Goal: Entertainment & Leisure: Consume media (video, audio)

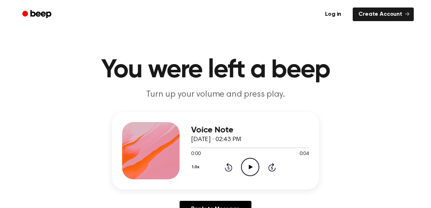
click at [244, 165] on icon "Play Audio" at bounding box center [250, 167] width 18 height 18
click at [228, 131] on h3 "Voice Note" at bounding box center [250, 131] width 118 height 10
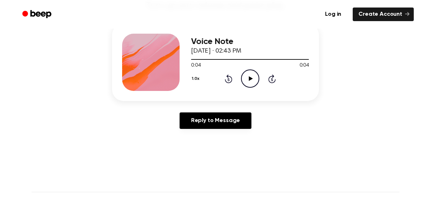
scroll to position [88, 0]
click at [250, 78] on icon at bounding box center [250, 79] width 4 height 5
click at [272, 81] on icon "Skip 5 seconds" at bounding box center [272, 79] width 8 height 9
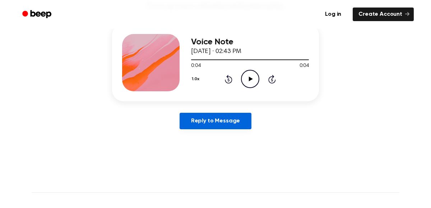
click at [201, 125] on link "Reply to Message" at bounding box center [215, 121] width 72 height 17
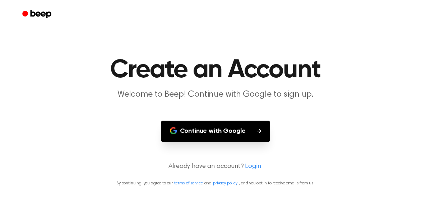
scroll to position [88, 0]
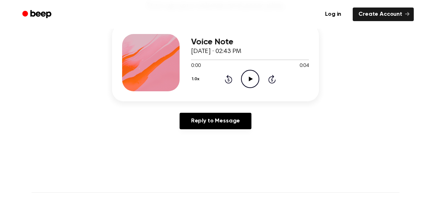
click at [143, 43] on div at bounding box center [150, 62] width 57 height 57
click at [196, 77] on button "1.0x" at bounding box center [196, 79] width 11 height 12
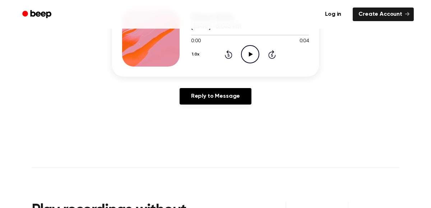
scroll to position [104, 0]
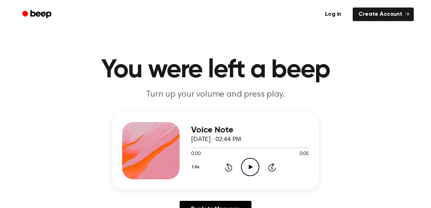
click at [253, 160] on icon "Play Audio" at bounding box center [250, 167] width 18 height 18
click at [248, 162] on icon "Play Audio" at bounding box center [250, 167] width 18 height 18
click at [250, 163] on icon "Play Audio" at bounding box center [250, 167] width 18 height 18
click at [244, 174] on circle at bounding box center [250, 168] width 18 height 18
click at [250, 164] on icon "Play Audio" at bounding box center [250, 167] width 18 height 18
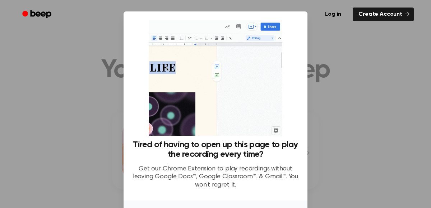
click at [354, 41] on div at bounding box center [215, 104] width 431 height 208
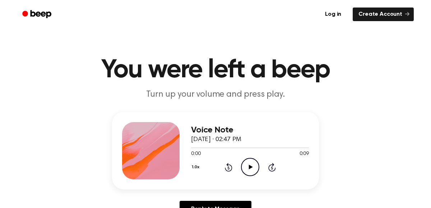
click at [246, 173] on icon "Play Audio" at bounding box center [250, 167] width 18 height 18
